Goal: Task Accomplishment & Management: Manage account settings

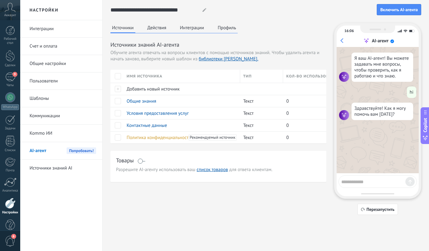
click at [367, 181] on textarea at bounding box center [373, 181] width 64 height 8
type textarea "**********"
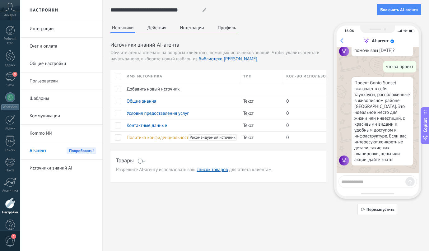
scroll to position [67, 0]
click at [380, 181] on textarea at bounding box center [373, 181] width 64 height 8
type textarea "****"
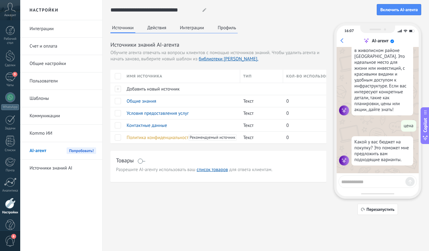
scroll to position [118, 0]
type textarea "********"
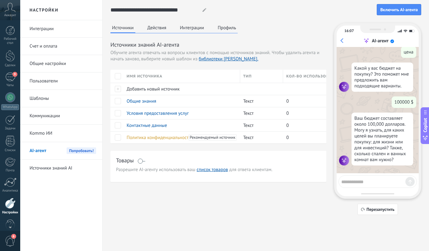
scroll to position [12, 0]
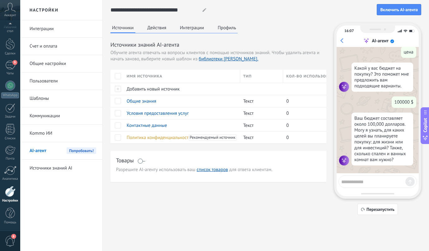
click at [49, 48] on link "Счет и оплата" at bounding box center [63, 46] width 67 height 17
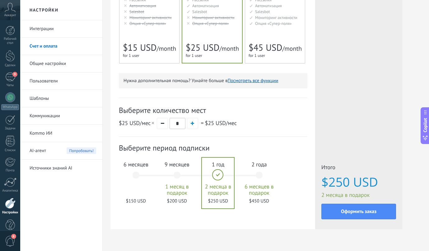
scroll to position [139, 0]
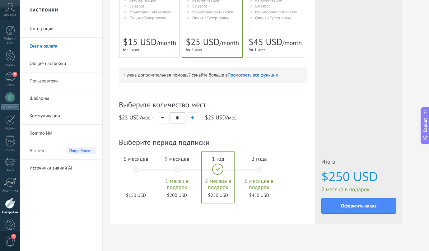
click at [134, 168] on div "6 месяцев $150 USD" at bounding box center [136, 173] width 34 height 44
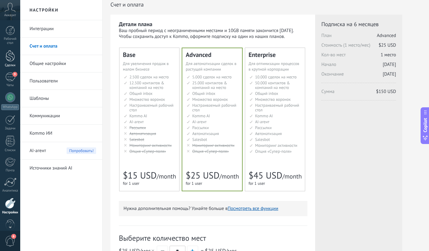
scroll to position [12, 0]
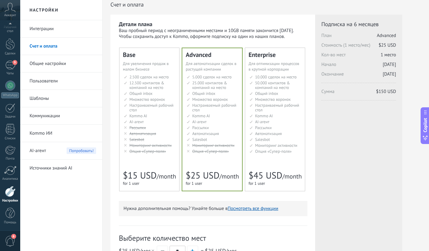
click at [43, 80] on link "Пользователи" at bounding box center [63, 80] width 67 height 17
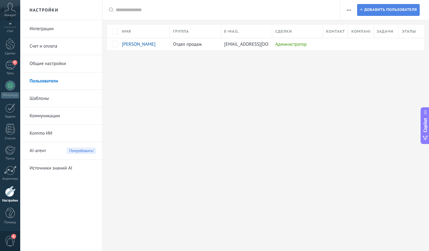
click at [370, 13] on span "Добавить пользователя" at bounding box center [390, 9] width 53 height 11
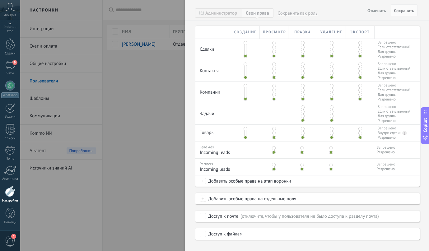
scroll to position [132, 0]
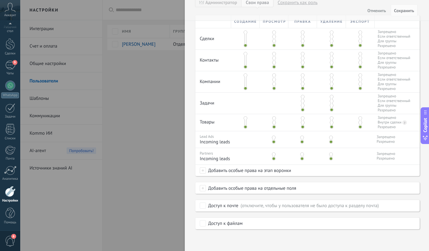
click at [275, 138] on span at bounding box center [274, 138] width 4 height 4
click at [274, 154] on span at bounding box center [274, 154] width 4 height 4
click at [273, 158] on span at bounding box center [274, 159] width 4 height 4
click at [274, 142] on span at bounding box center [274, 142] width 4 height 4
click at [330, 140] on span at bounding box center [331, 142] width 4 height 4
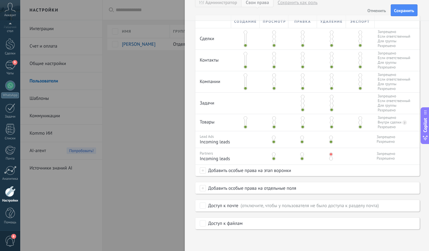
click at [330, 161] on div at bounding box center [330, 155] width 29 height 15
click at [166, 158] on div at bounding box center [214, 125] width 429 height 251
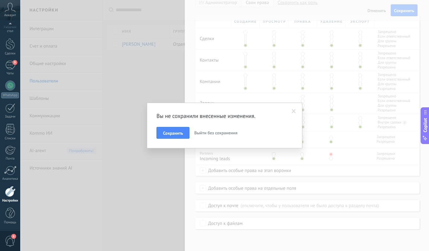
click at [197, 133] on span "Выйти без сохранения" at bounding box center [215, 133] width 43 height 6
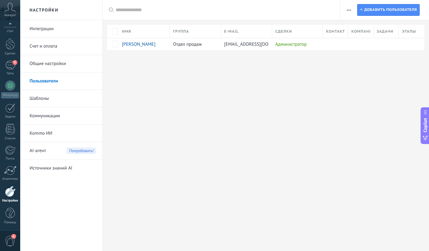
click at [47, 49] on link "Счет и оплата" at bounding box center [63, 46] width 67 height 17
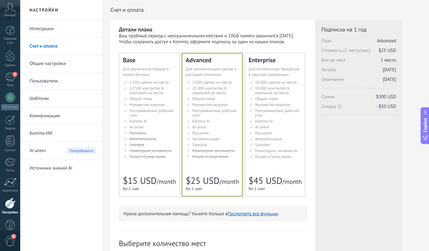
click at [158, 83] on span "2.500 сделок на место" at bounding box center [148, 82] width 39 height 5
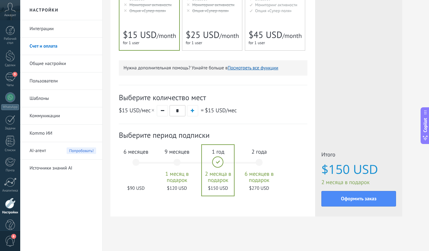
scroll to position [148, 0]
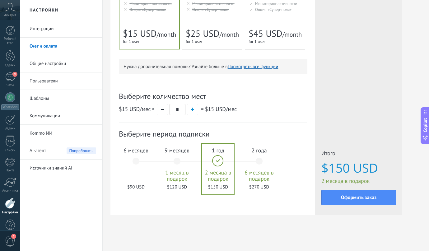
click at [137, 164] on div "6 месяцев $90 USD" at bounding box center [136, 164] width 34 height 44
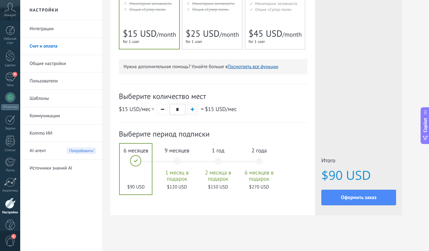
click at [192, 109] on span "button" at bounding box center [192, 109] width 3 height 3
click at [191, 109] on span "button" at bounding box center [192, 109] width 3 height 3
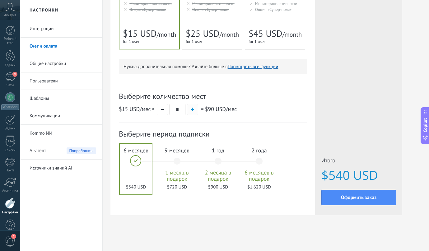
click at [191, 109] on span "button" at bounding box center [192, 109] width 3 height 3
click at [177, 158] on div "9 месяцев 1 месяц в подарок $1,200 USD" at bounding box center [177, 164] width 34 height 44
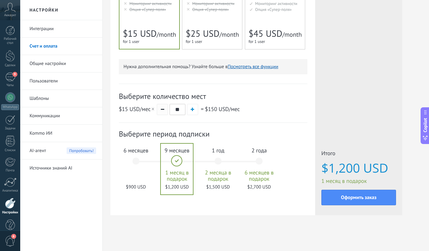
click at [161, 110] on button "button" at bounding box center [162, 109] width 11 height 11
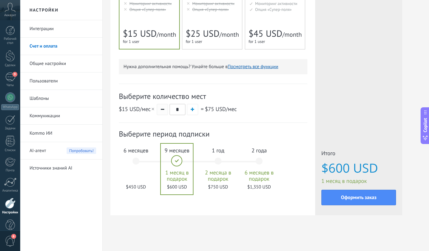
click at [161, 110] on button "button" at bounding box center [162, 109] width 11 height 11
type input "*"
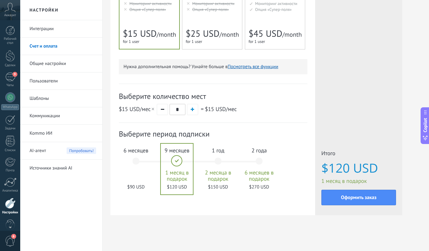
scroll to position [12, 0]
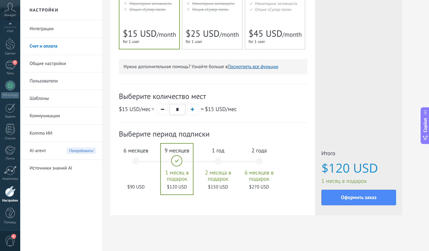
click at [44, 34] on link "Интеграции" at bounding box center [63, 28] width 67 height 17
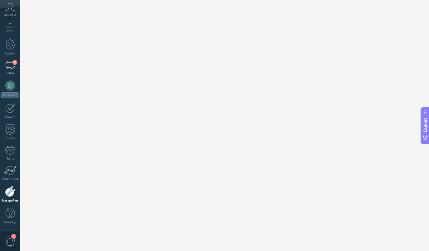
click at [8, 63] on div "9" at bounding box center [10, 65] width 10 height 9
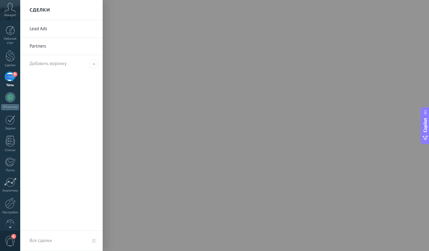
click at [45, 25] on link "Lead Ads" at bounding box center [63, 28] width 67 height 17
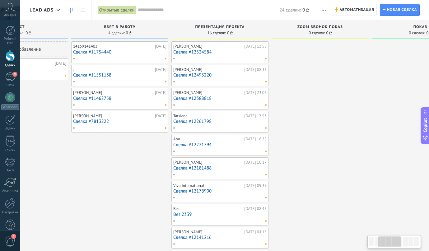
scroll to position [0, 137]
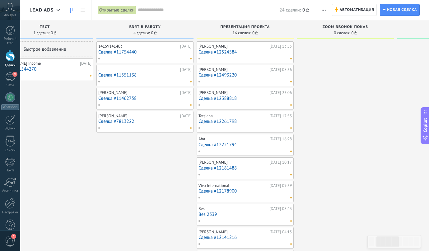
click at [130, 51] on link "Сделка #11754440" at bounding box center [144, 51] width 93 height 5
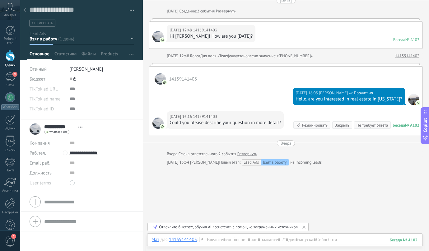
scroll to position [48, 0]
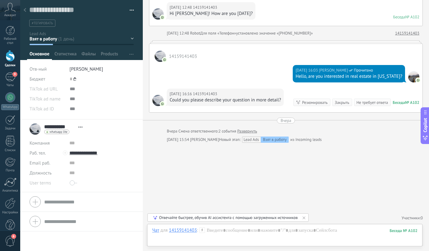
click at [25, 9] on use at bounding box center [25, 10] width 2 height 4
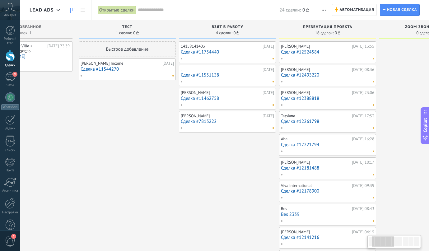
scroll to position [0, 57]
